Goal: Obtain resource: Obtain resource

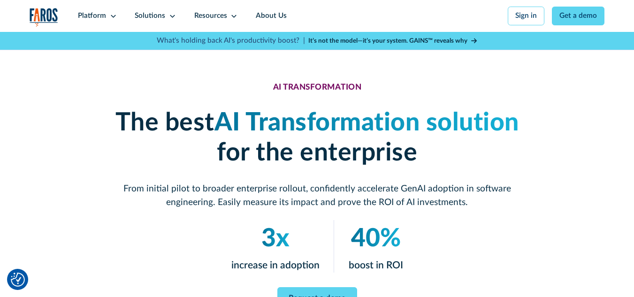
click at [386, 41] on strong "It’s not the model—it’s your system. GAINS™ reveals why" at bounding box center [387, 41] width 159 height 7
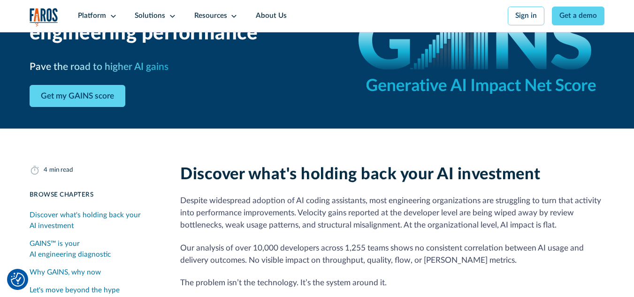
scroll to position [94, 0]
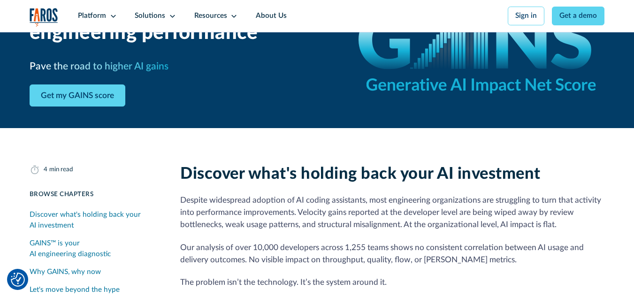
click at [20, 279] on img "Cookie Settings" at bounding box center [18, 280] width 14 height 14
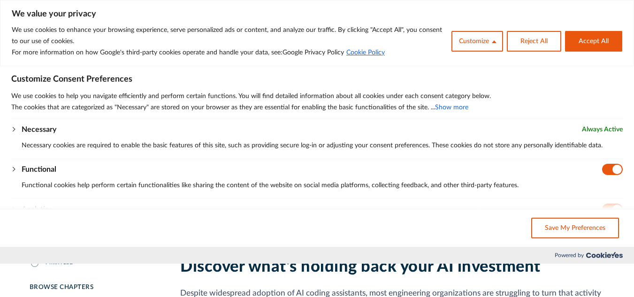
scroll to position [0, 0]
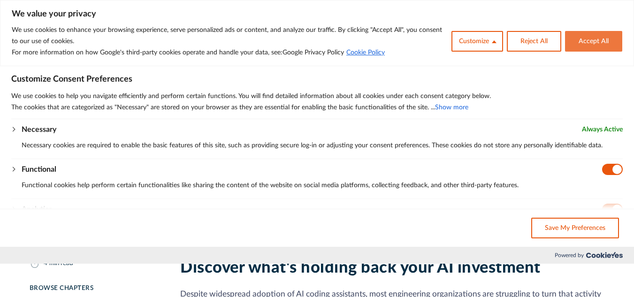
click at [588, 35] on button "Accept All" at bounding box center [593, 41] width 57 height 21
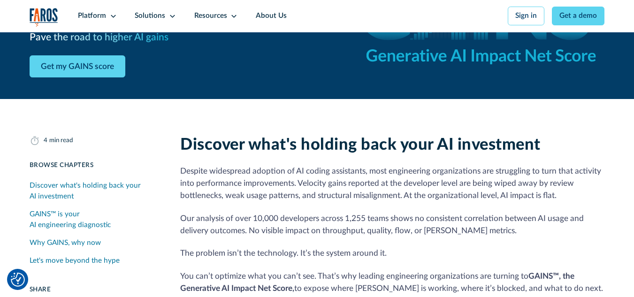
scroll to position [125, 0]
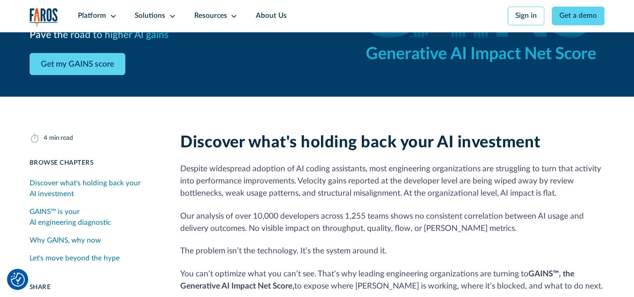
click at [61, 185] on div "Discover what's holding back your AI investment" at bounding box center [94, 189] width 129 height 22
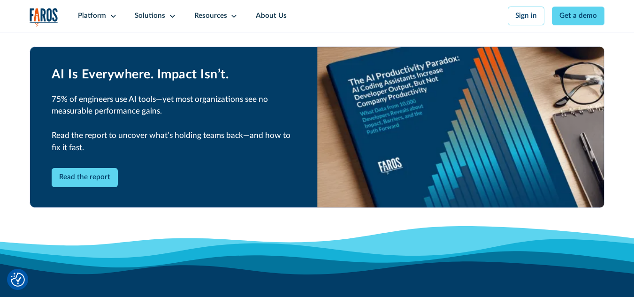
scroll to position [1345, 0]
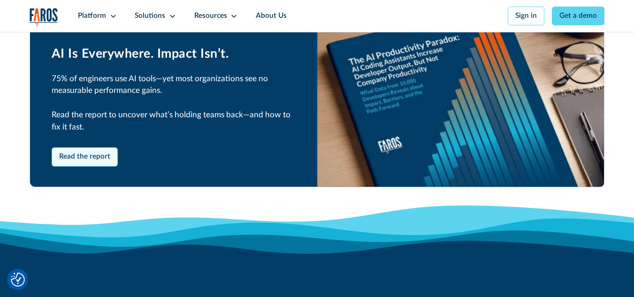
click at [91, 166] on link "Read the report" at bounding box center [85, 156] width 67 height 19
